Goal: Contribute content

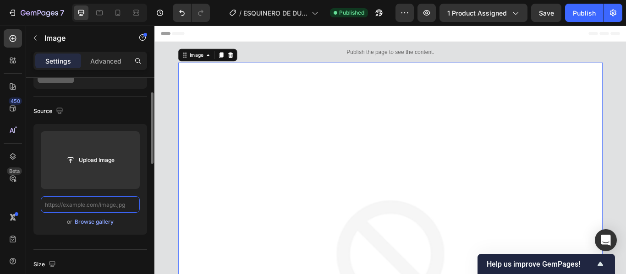
paste input "[URL][DOMAIN_NAME]"
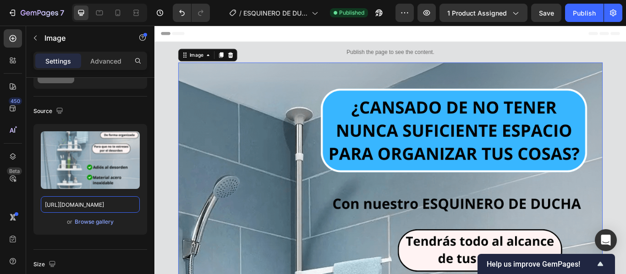
type input "[URL][DOMAIN_NAME]"
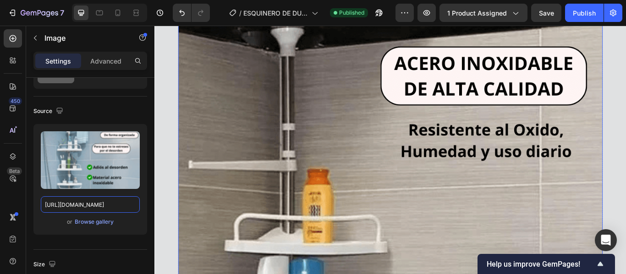
scroll to position [916, 0]
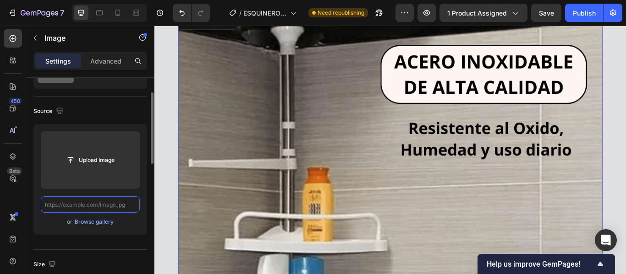
scroll to position [0, 0]
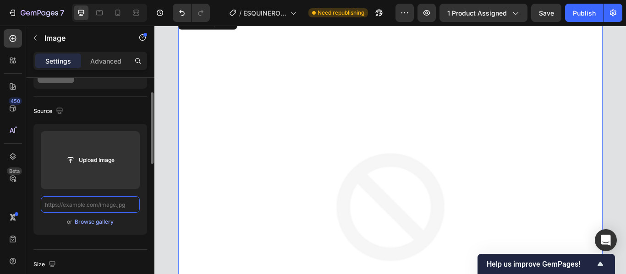
paste input "[URL][DOMAIN_NAME]"
type input "[URL][DOMAIN_NAME]"
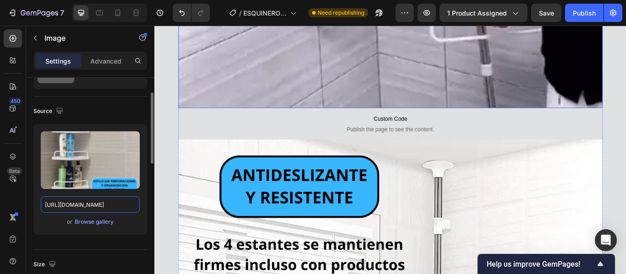
scroll to position [2383, 0]
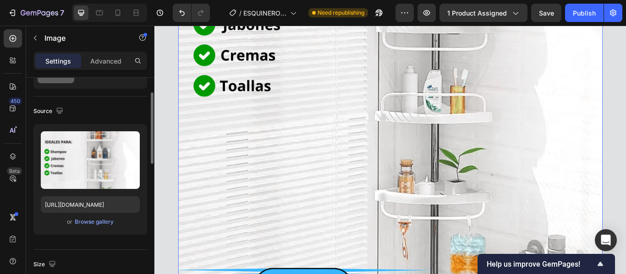
scroll to position [2795, 0]
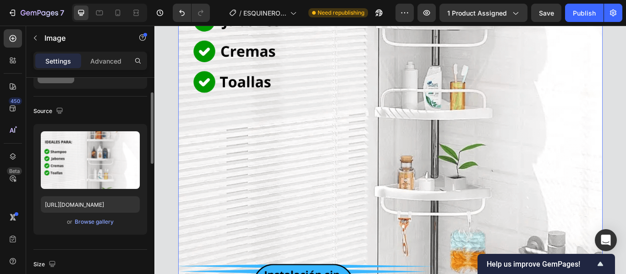
click at [246, 233] on img at bounding box center [429, 27] width 495 height 825
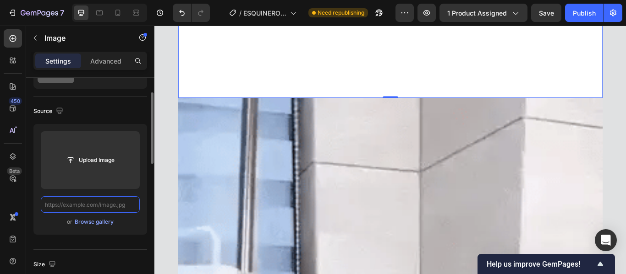
scroll to position [0, 0]
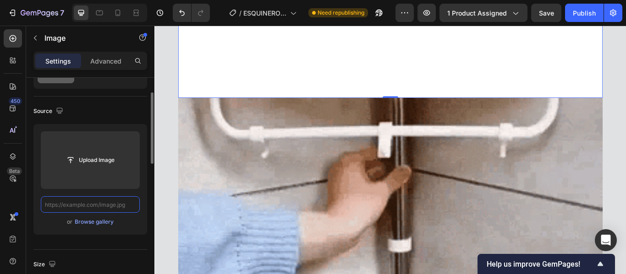
paste input "[URL][DOMAIN_NAME]"
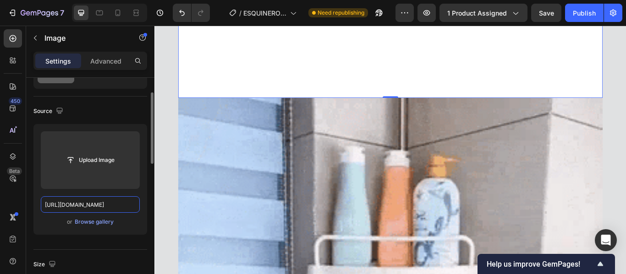
scroll to position [0, 239]
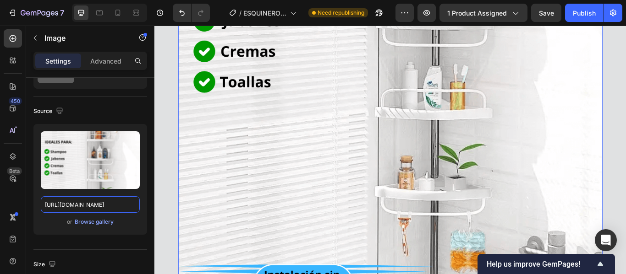
type input "[URL][DOMAIN_NAME]"
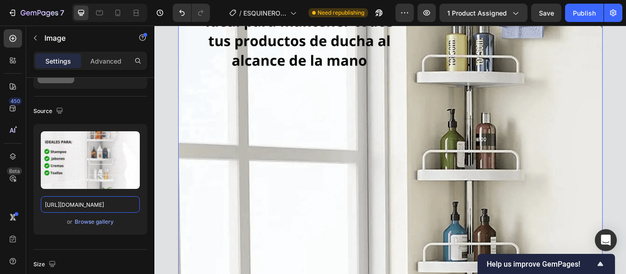
scroll to position [4078, 0]
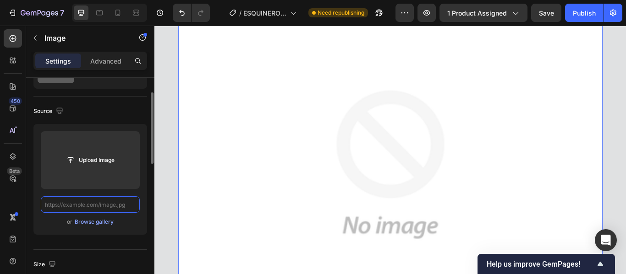
scroll to position [0, 0]
paste input "[URL][DOMAIN_NAME]"
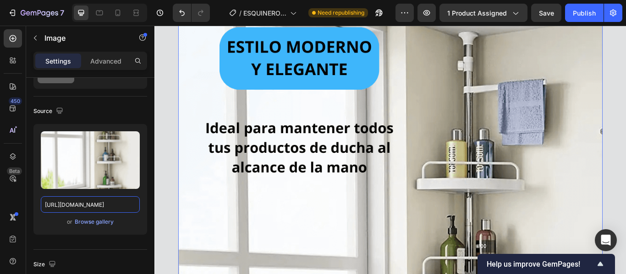
scroll to position [3895, 0]
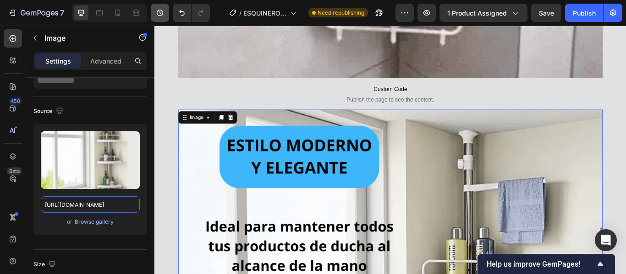
type input "[URL][DOMAIN_NAME]"
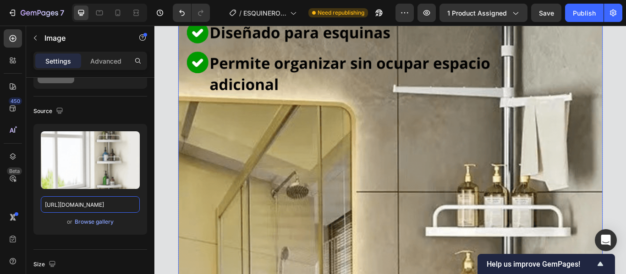
scroll to position [4857, 0]
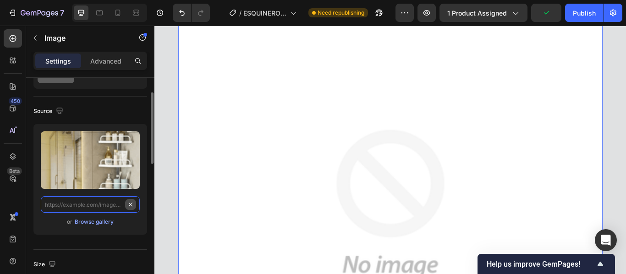
scroll to position [0, 0]
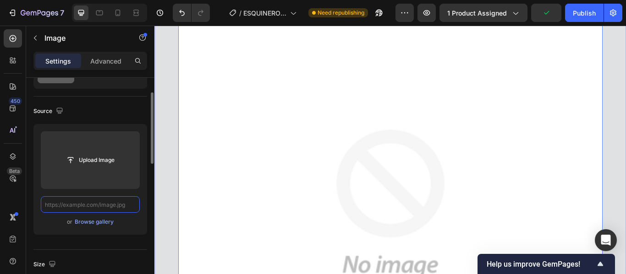
paste input "[URL][DOMAIN_NAME]"
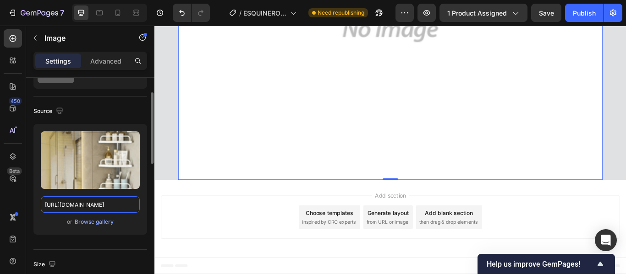
scroll to position [5462, 0]
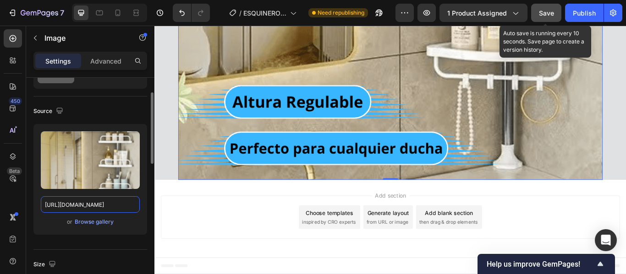
type input "[URL][DOMAIN_NAME]"
click at [541, 14] on span "Save" at bounding box center [546, 13] width 15 height 8
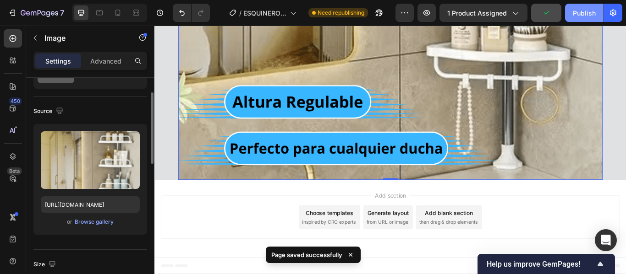
click at [582, 16] on div "Publish" at bounding box center [584, 13] width 23 height 10
